Goal: Check status: Check status

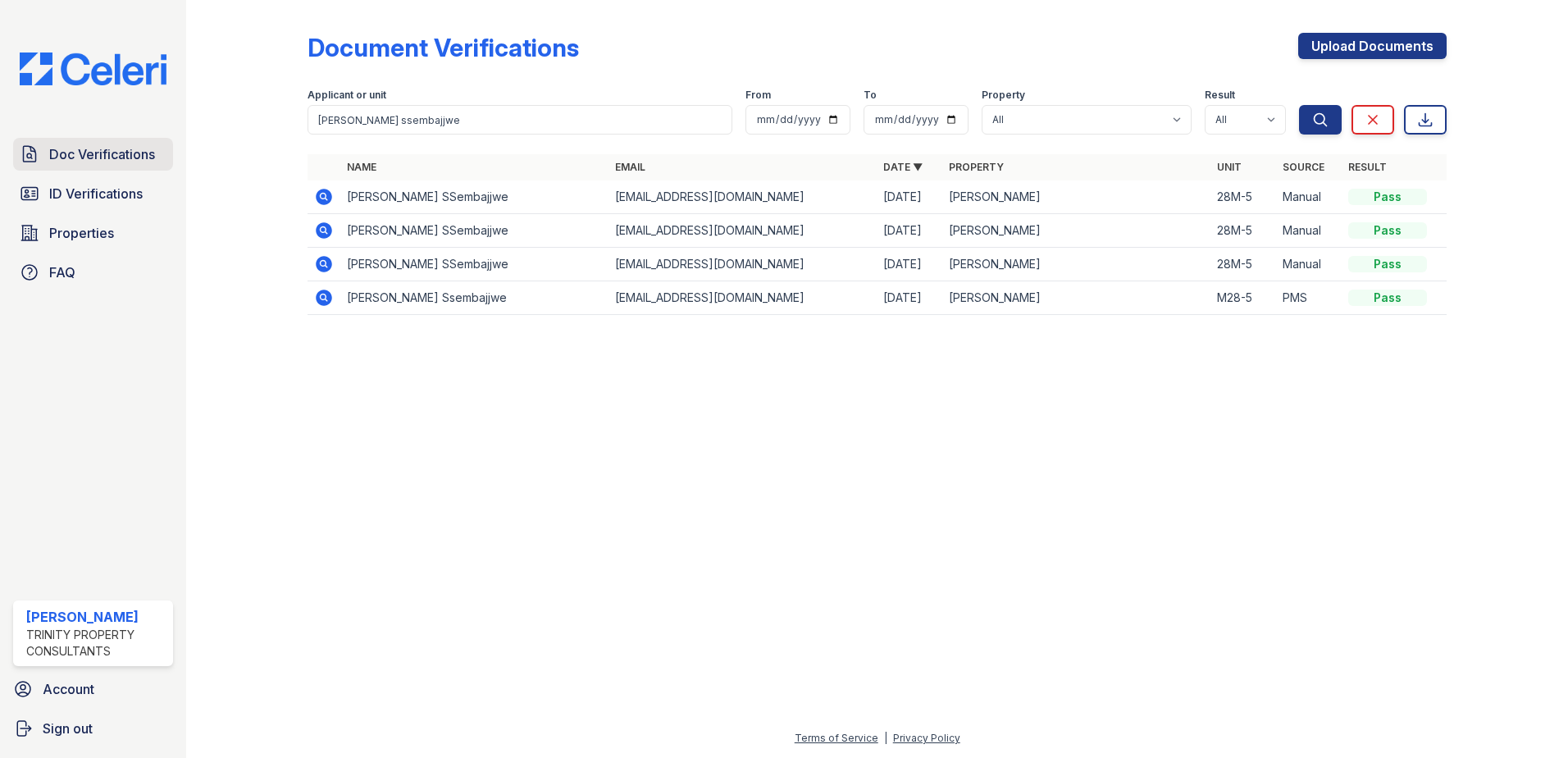
click at [92, 153] on span "Doc Verifications" at bounding box center [102, 154] width 106 height 20
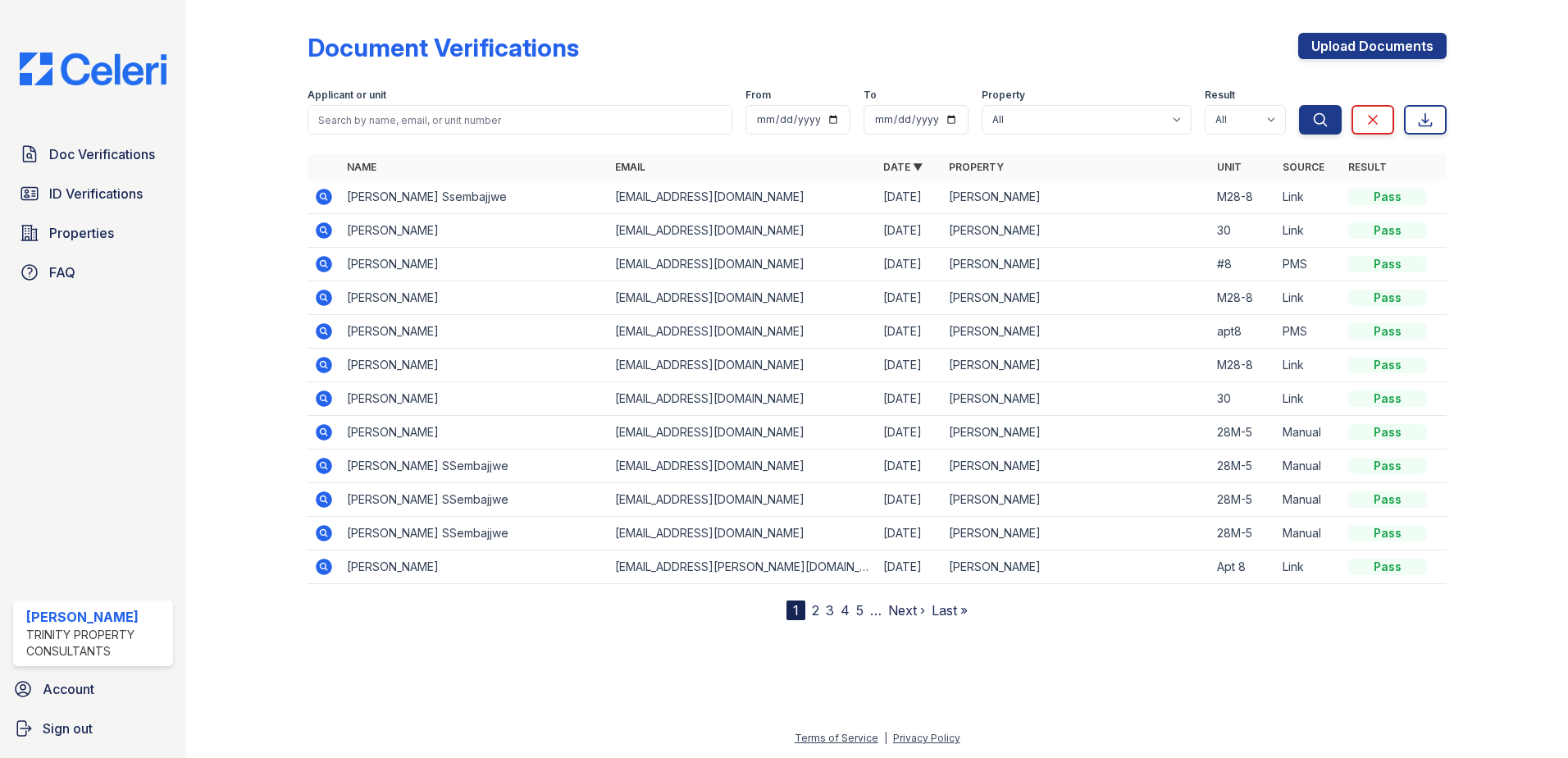
click at [368, 126] on input "search" at bounding box center [520, 120] width 425 height 30
type input "deric ssembajjwe"
click at [1324, 112] on icon "submit" at bounding box center [1320, 120] width 16 height 16
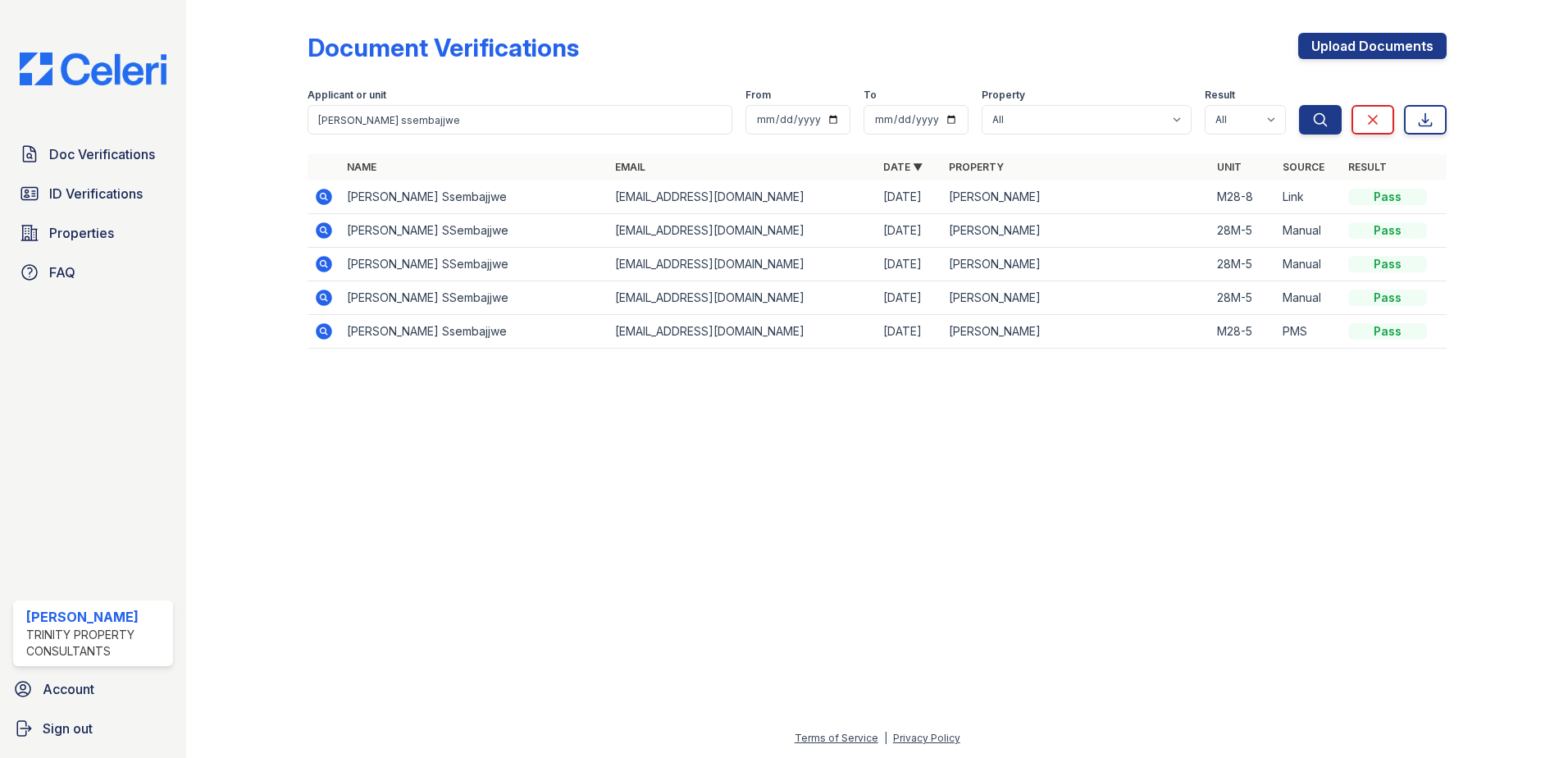
click at [326, 195] on icon at bounding box center [324, 197] width 20 height 20
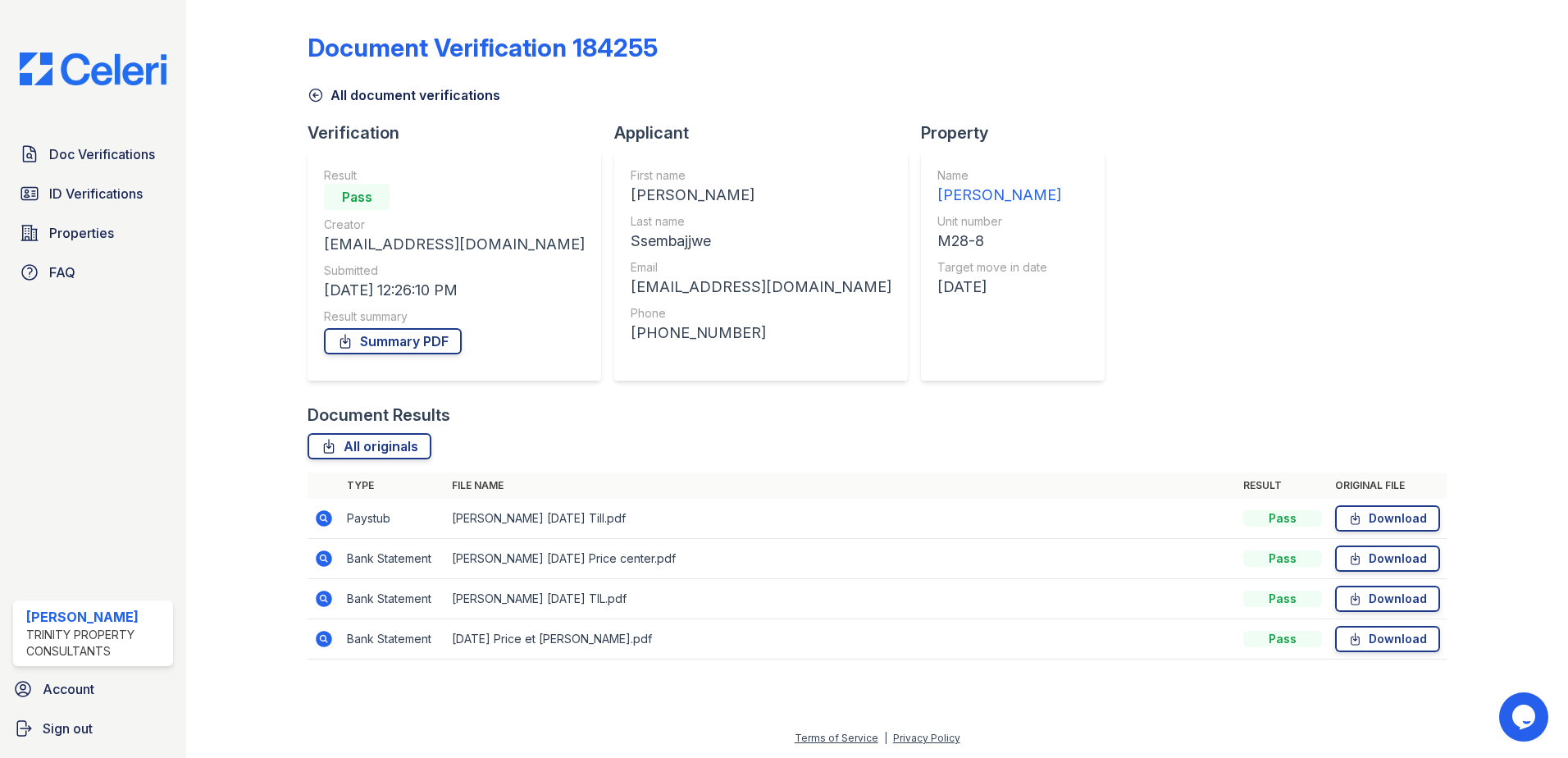
click at [327, 514] on icon at bounding box center [324, 518] width 16 height 16
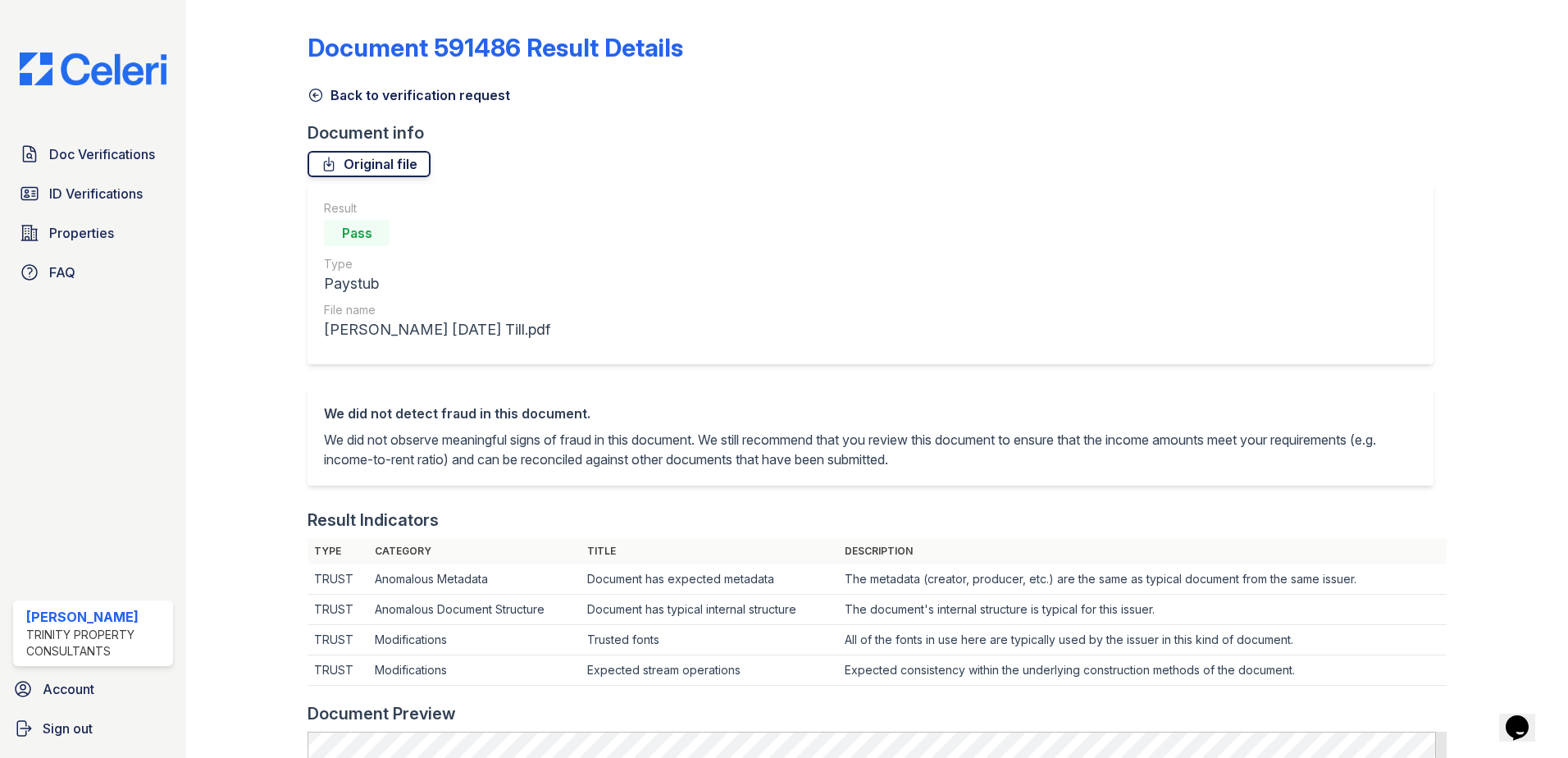
click at [354, 166] on link "Original file" at bounding box center [369, 164] width 123 height 26
drag, startPoint x: 123, startPoint y: 151, endPoint x: 144, endPoint y: 148, distance: 21.2
click at [123, 151] on span "Doc Verifications" at bounding box center [102, 154] width 106 height 20
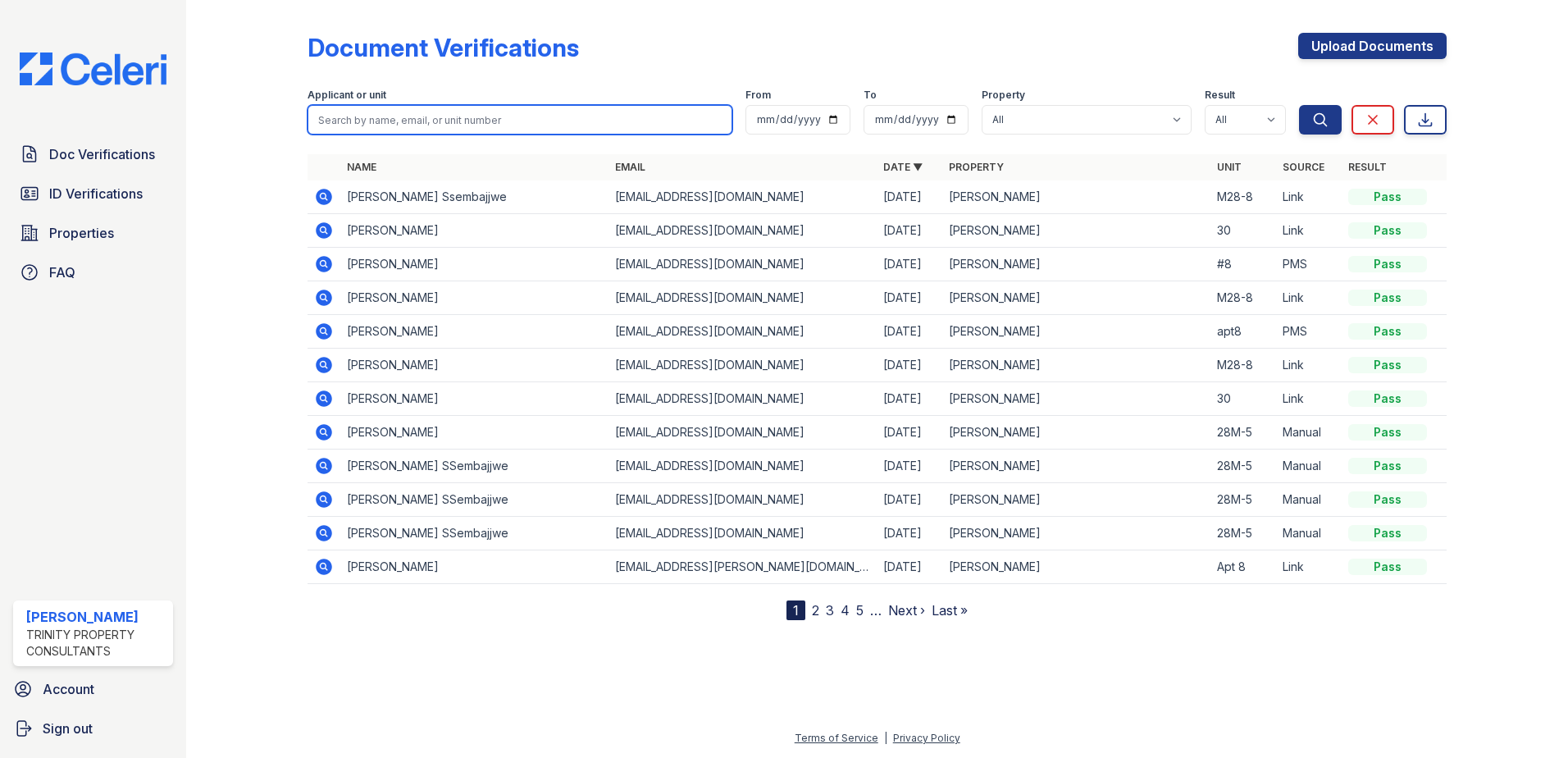
click at [393, 118] on input "search" at bounding box center [520, 120] width 425 height 30
type input "[PERSON_NAME] ssembajjwe"
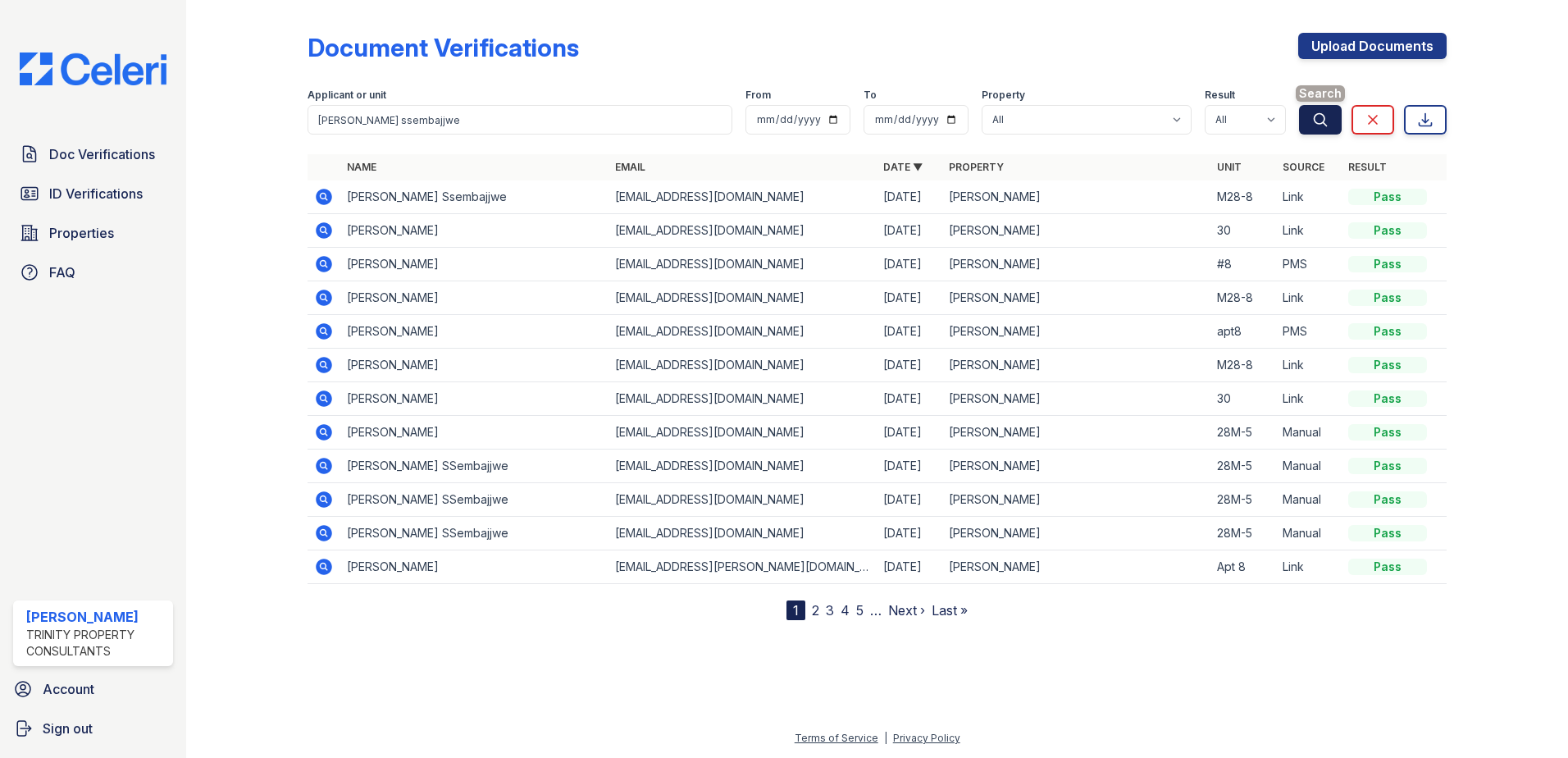
click at [1307, 127] on button "Search" at bounding box center [1320, 120] width 43 height 30
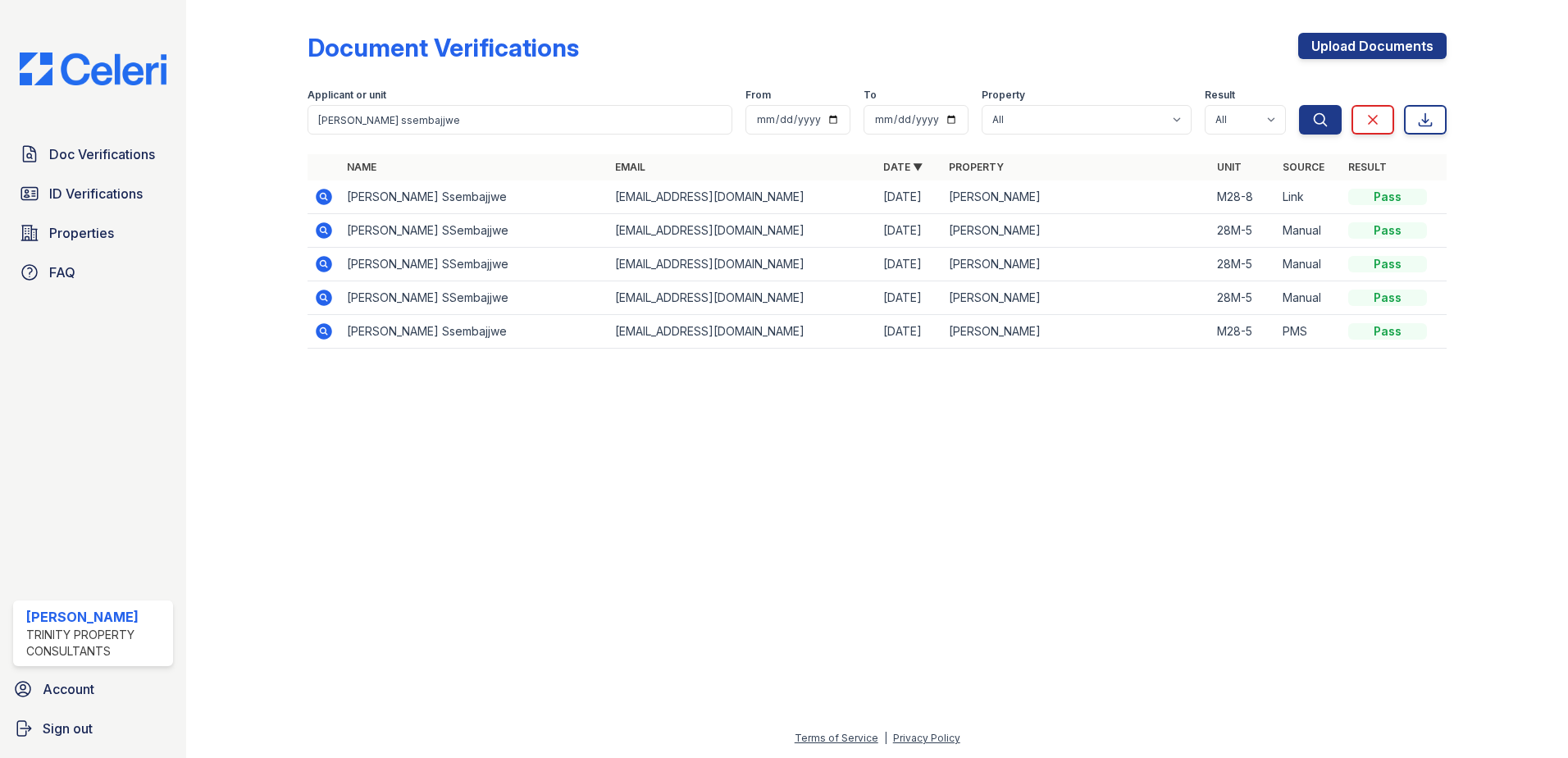
click at [331, 230] on icon at bounding box center [324, 231] width 16 height 16
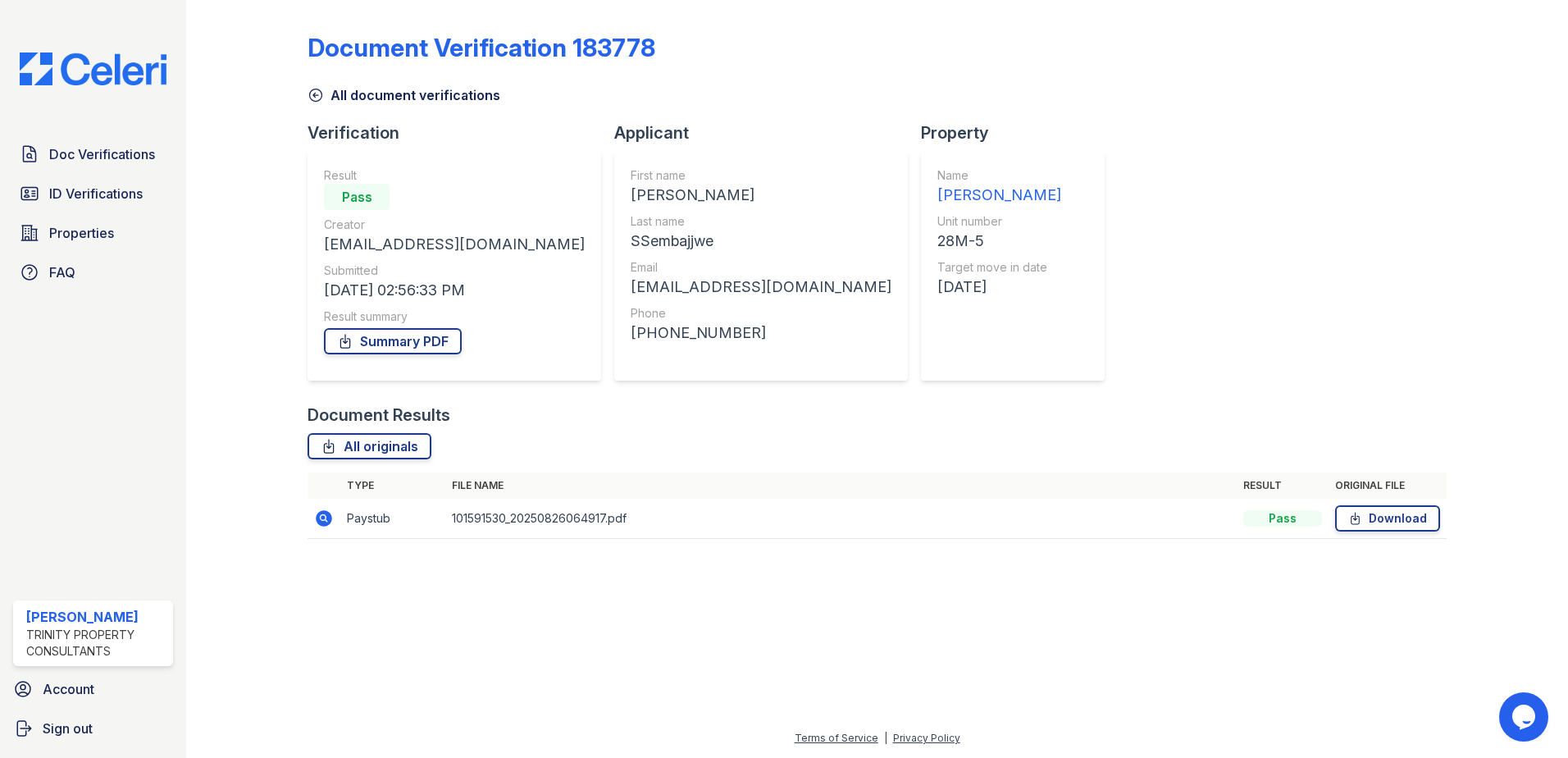
click at [317, 514] on icon at bounding box center [324, 518] width 16 height 16
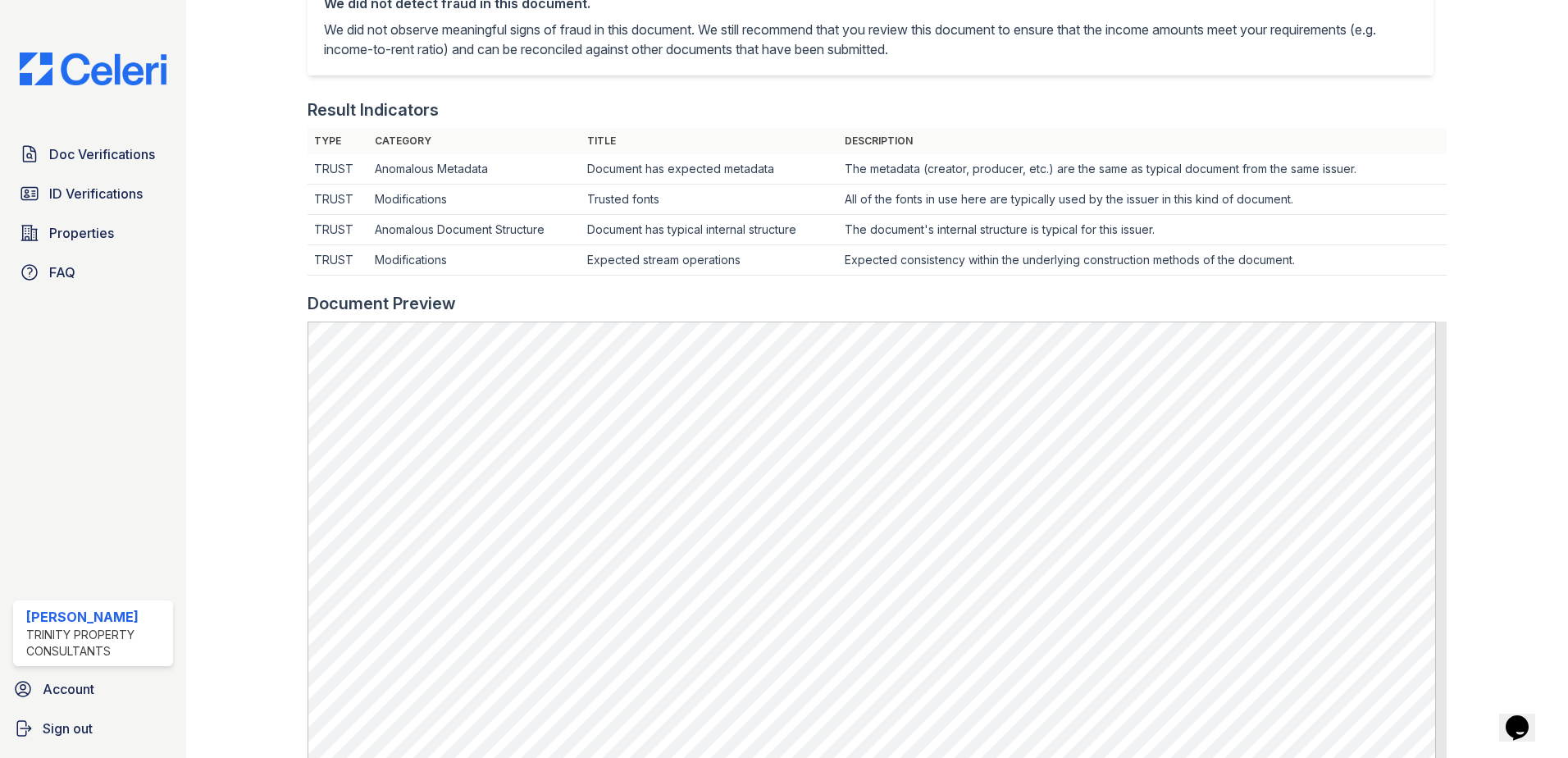
scroll to position [328, 0]
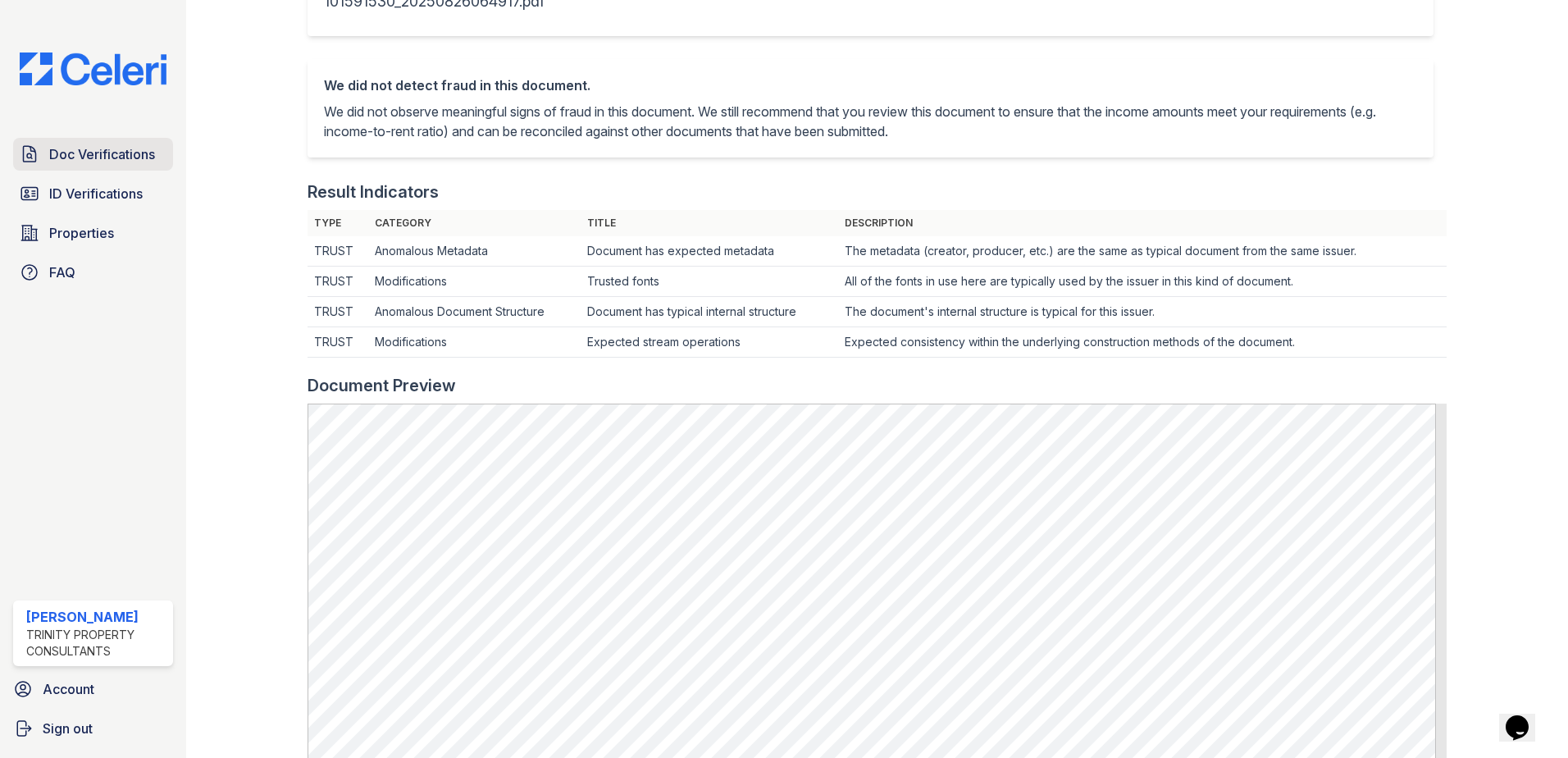
click at [95, 153] on span "Doc Verifications" at bounding box center [102, 154] width 106 height 20
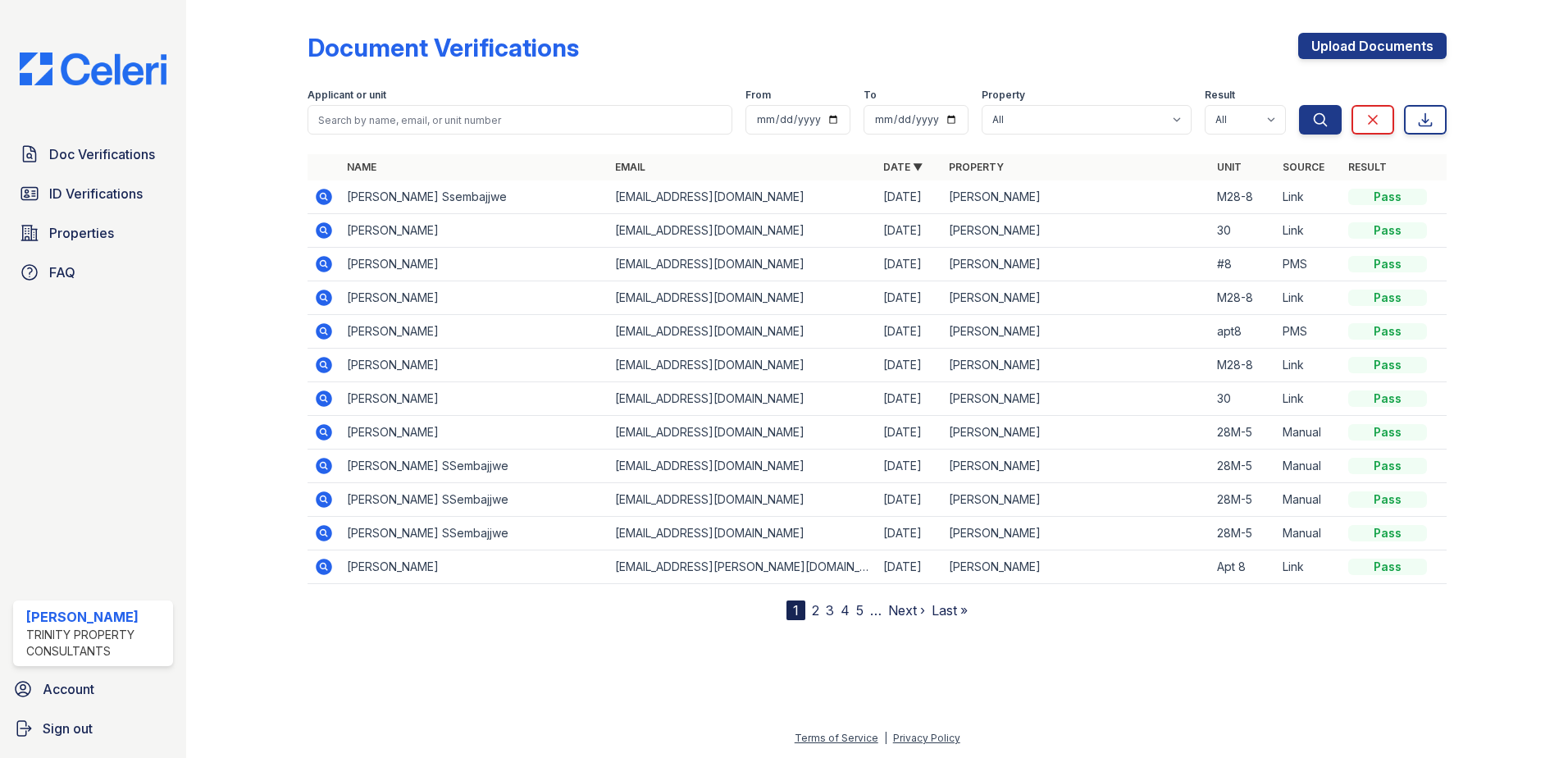
click at [407, 198] on td "[PERSON_NAME] Ssembajjwe" at bounding box center [474, 197] width 268 height 34
click at [318, 194] on icon at bounding box center [324, 197] width 16 height 16
click at [325, 499] on icon at bounding box center [322, 498] width 4 height 4
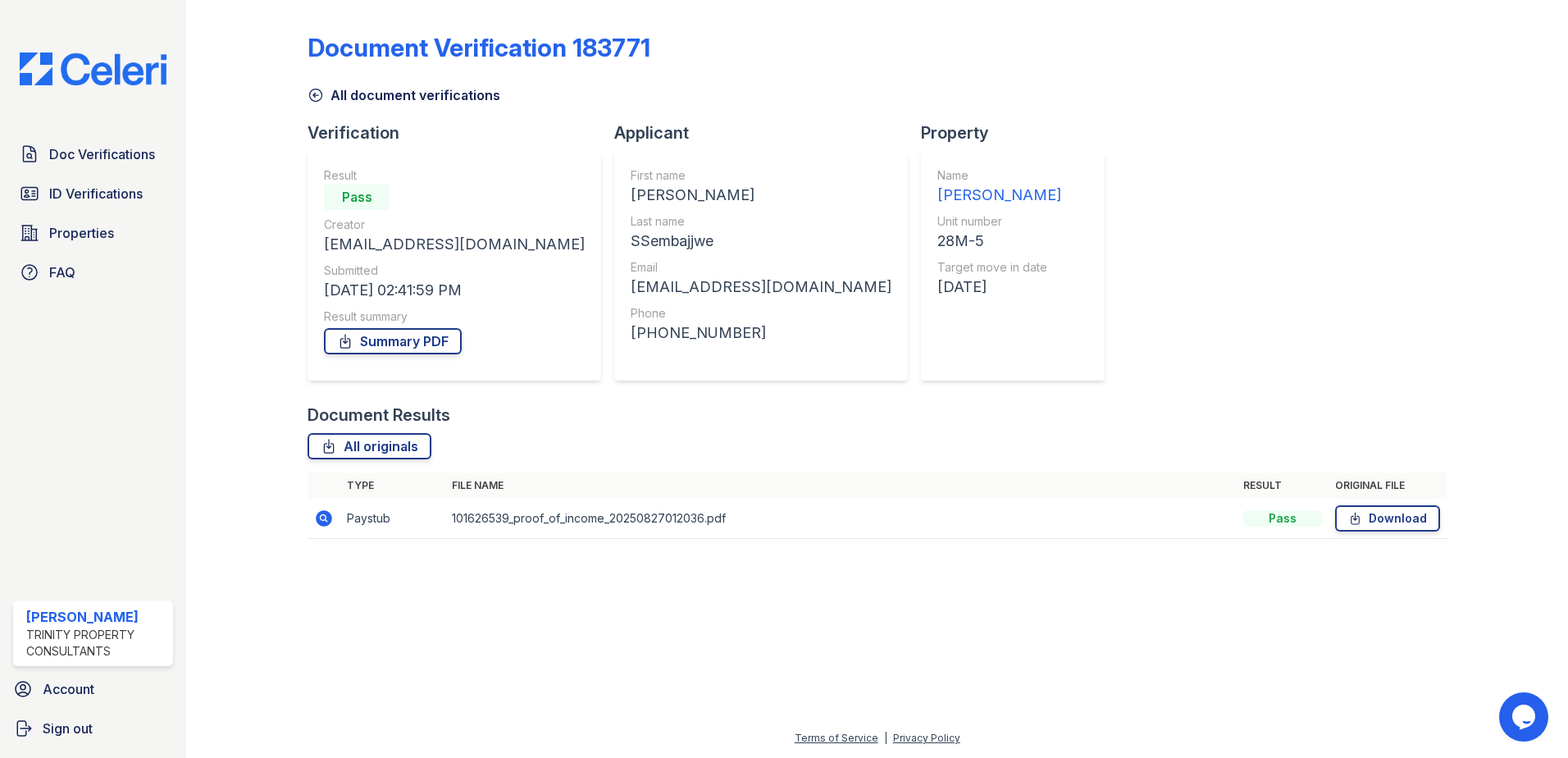
click at [323, 514] on icon at bounding box center [324, 518] width 20 height 20
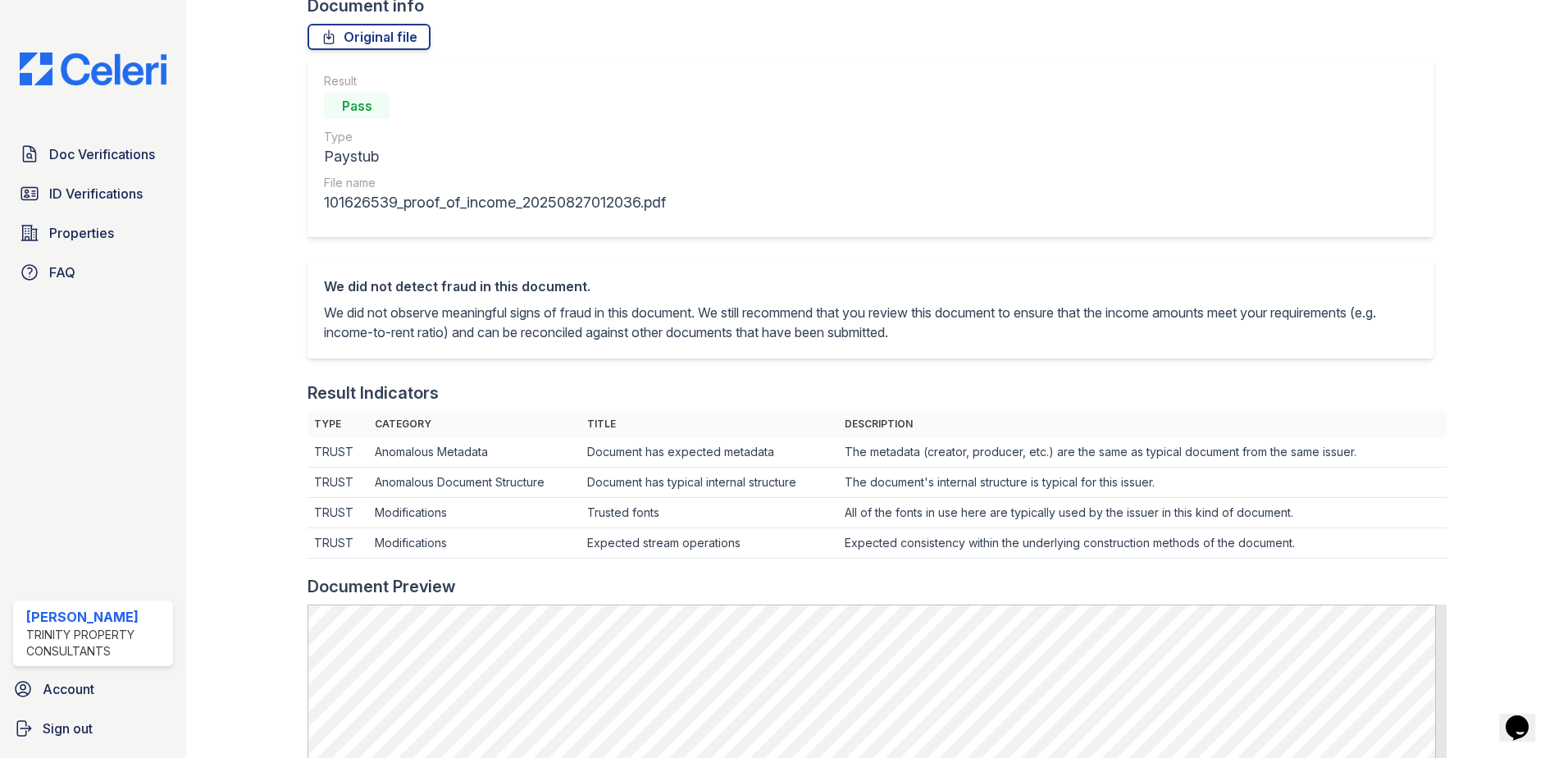
scroll to position [410, 0]
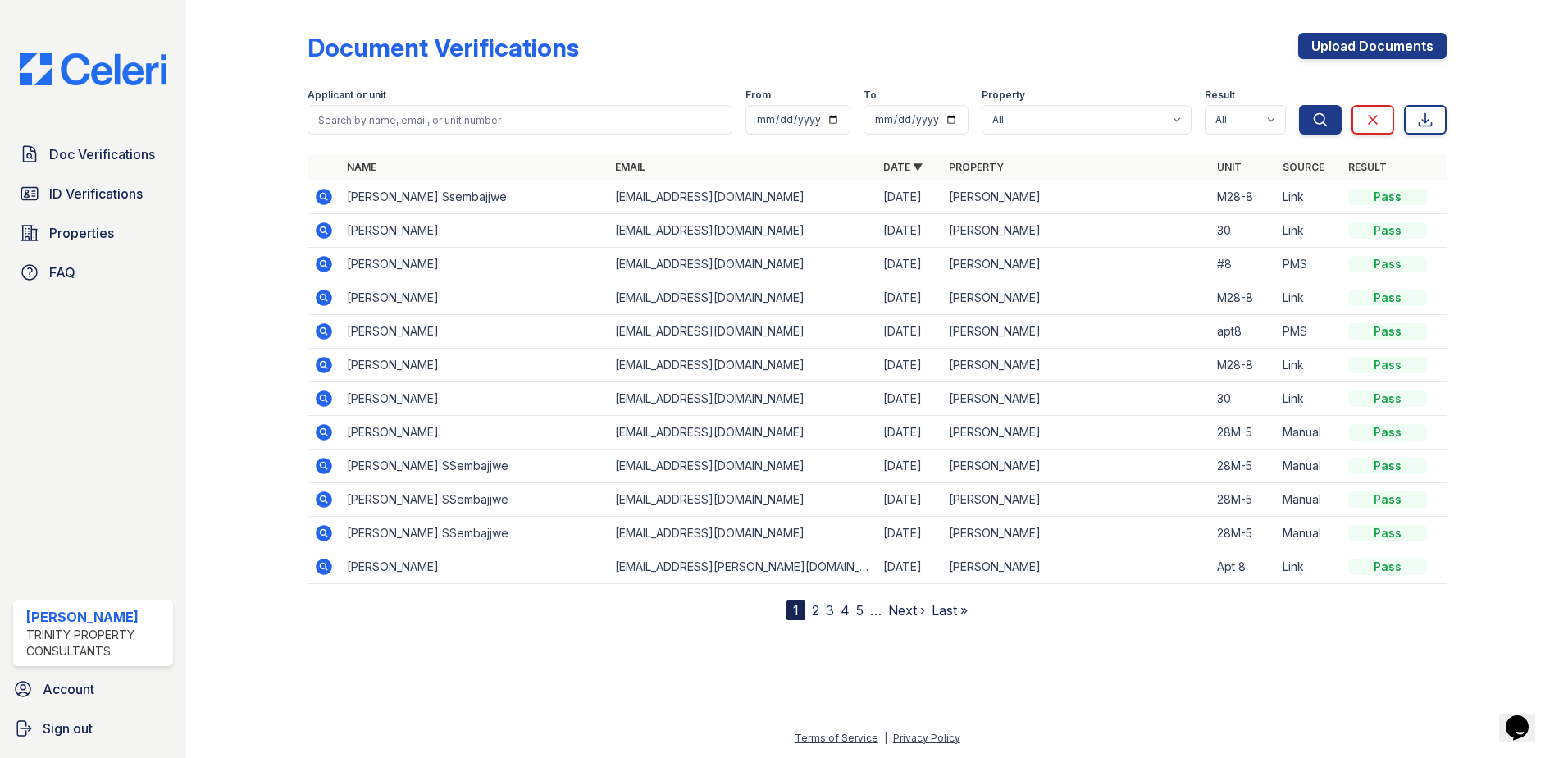
click at [326, 532] on icon at bounding box center [324, 533] width 20 height 20
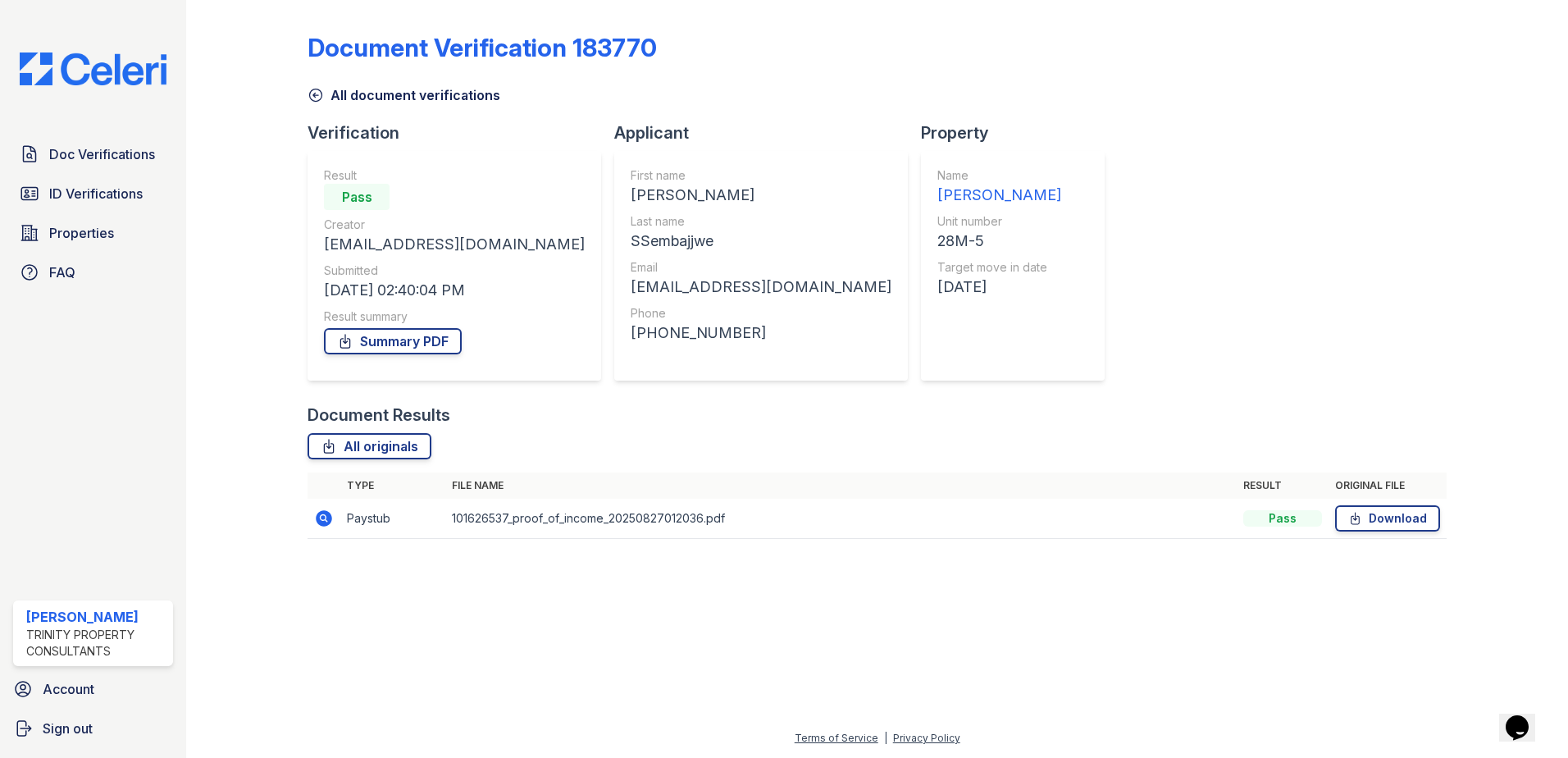
click at [326, 518] on icon at bounding box center [324, 518] width 20 height 20
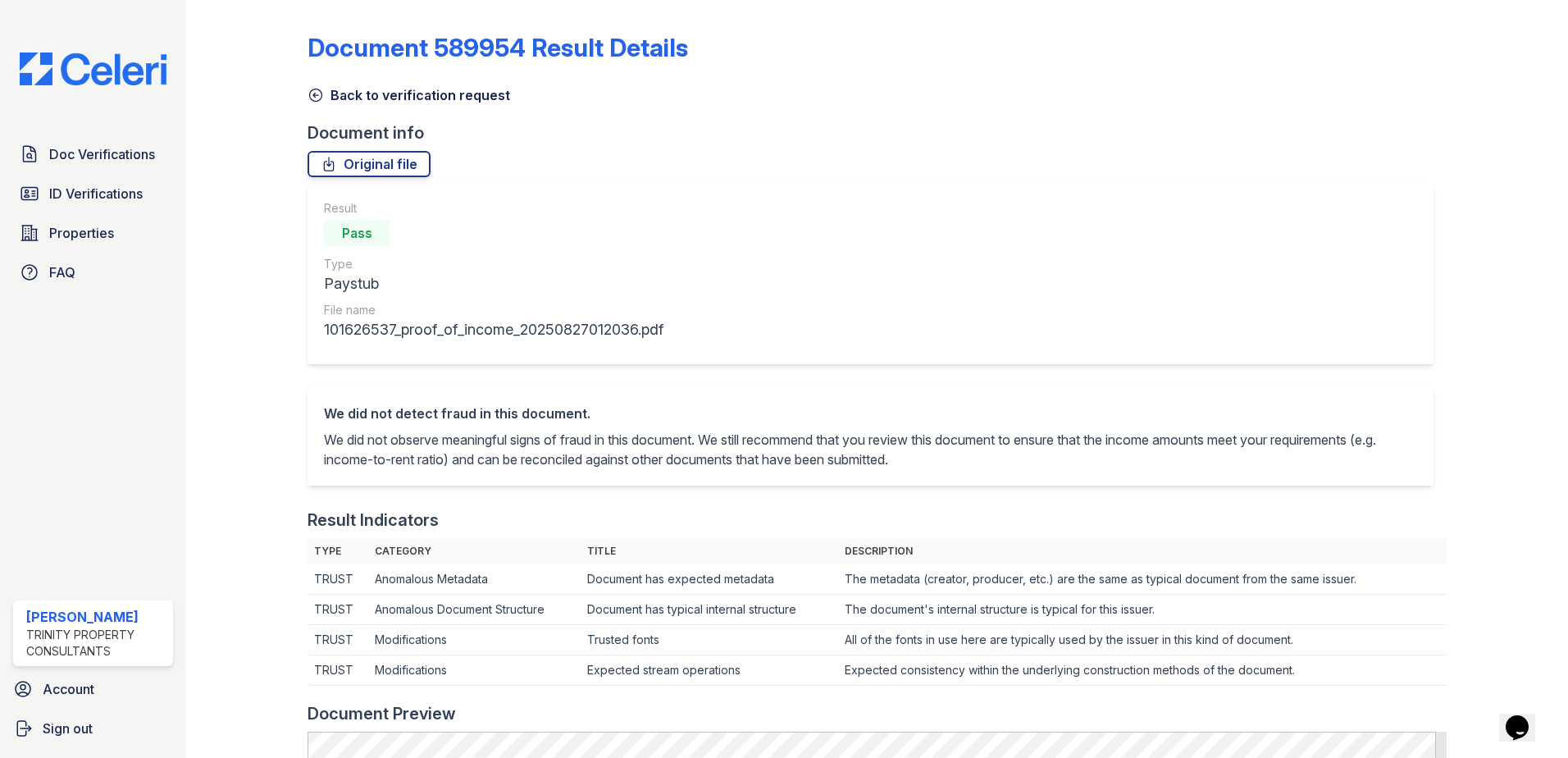
scroll to position [328, 0]
